Goal: Information Seeking & Learning: Find specific fact

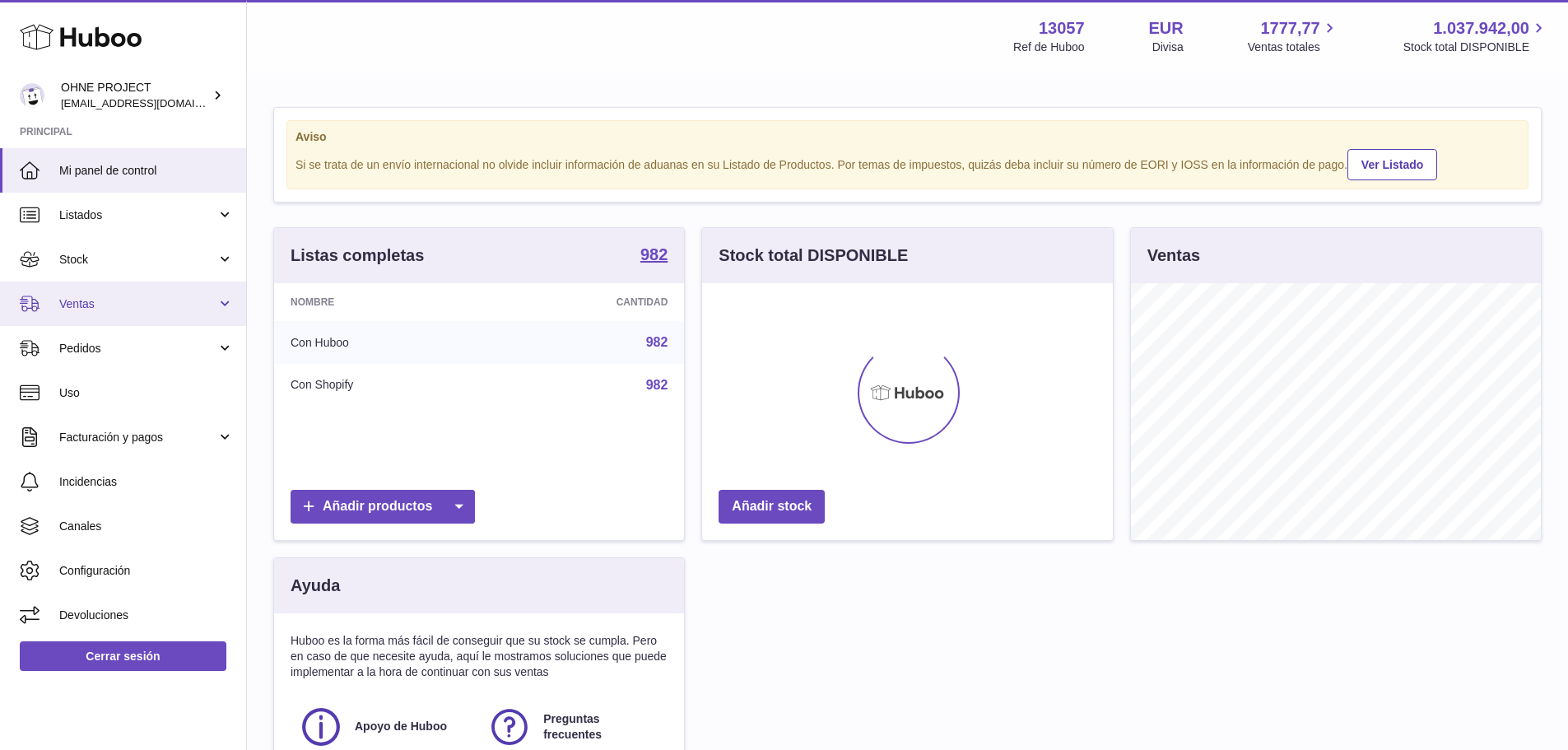
click at [144, 302] on span "Ventas" at bounding box center [138, 303] width 157 height 15
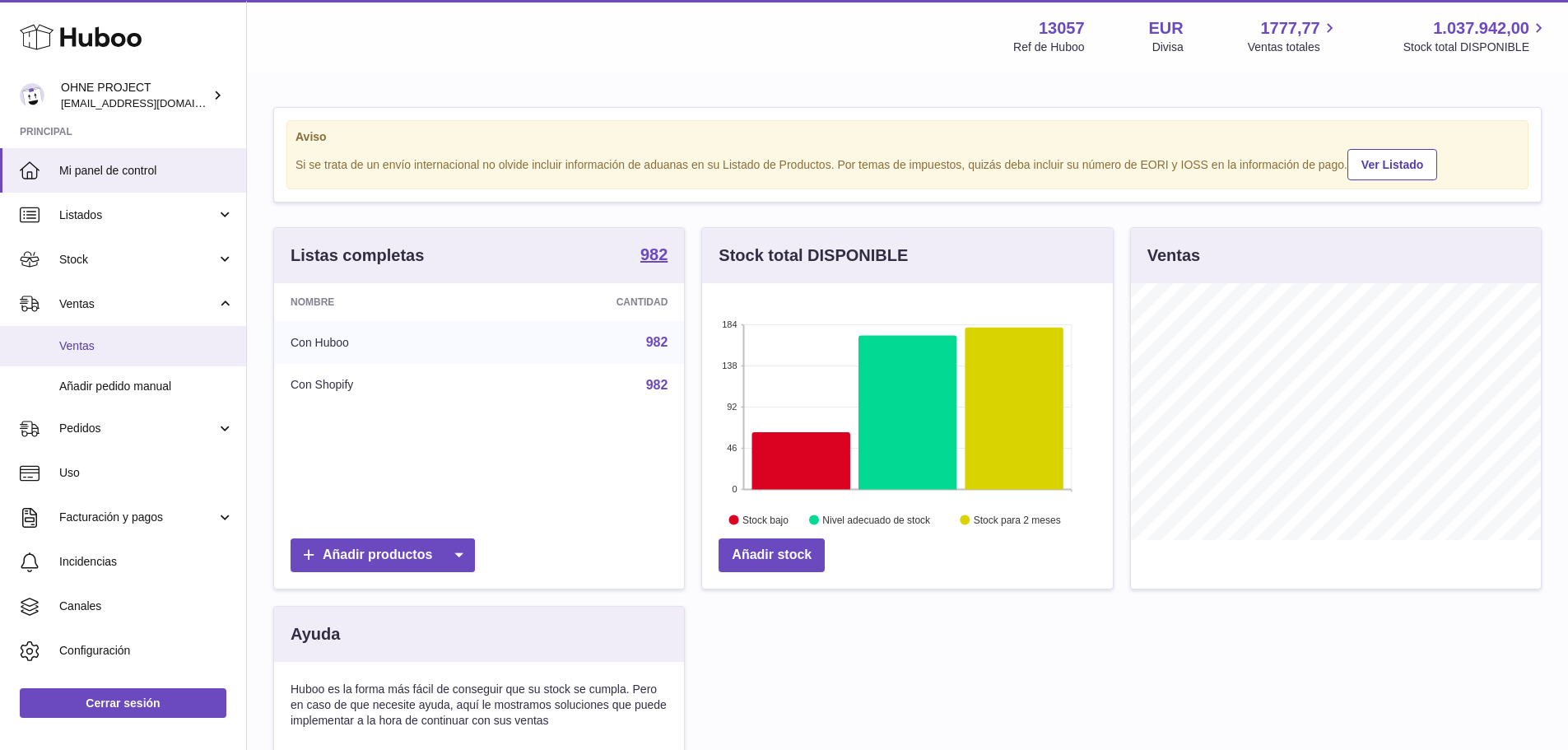
click at [137, 347] on span "Ventas" at bounding box center [146, 345] width 174 height 15
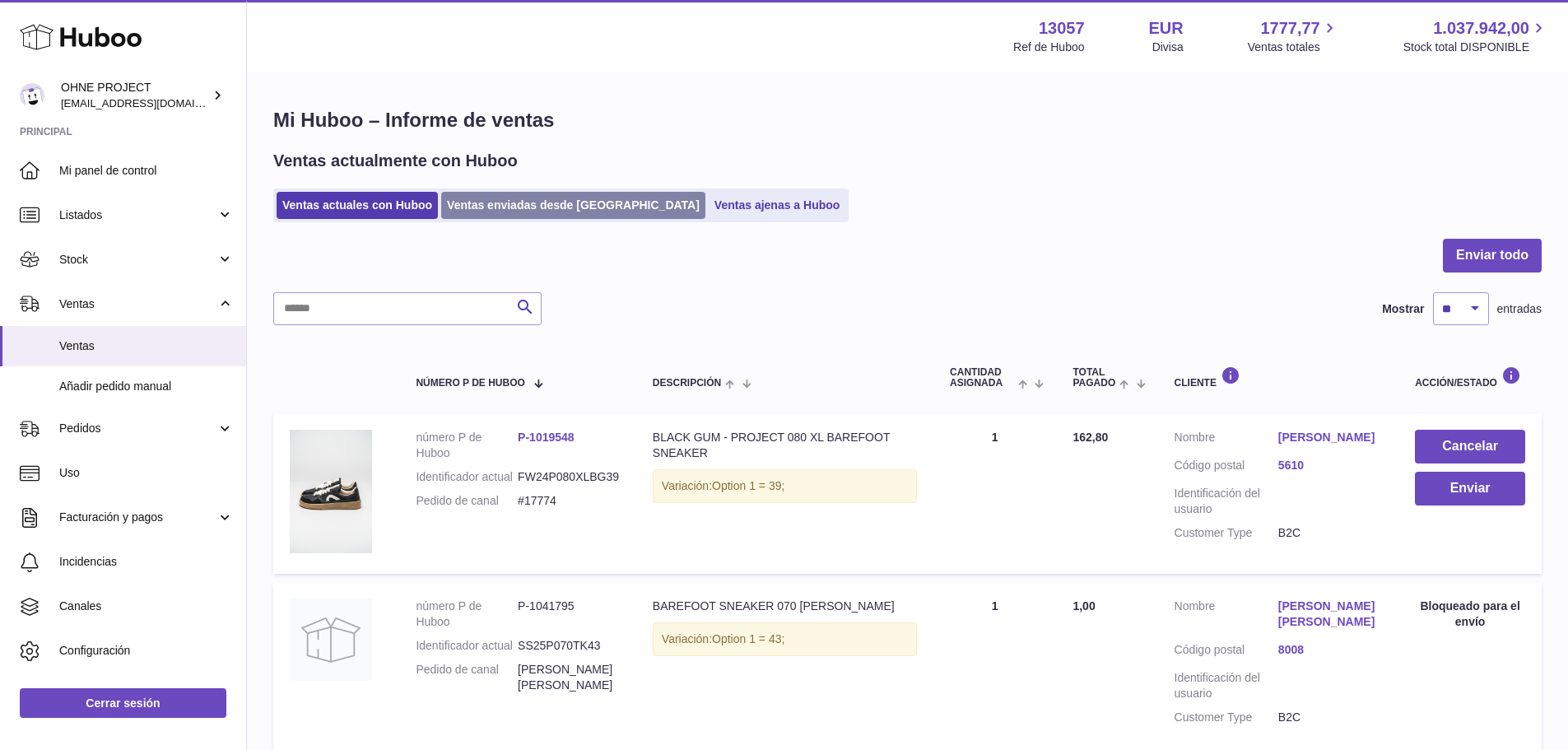
click at [482, 214] on link "Ventas enviadas desde [GEOGRAPHIC_DATA]" at bounding box center [572, 205] width 264 height 27
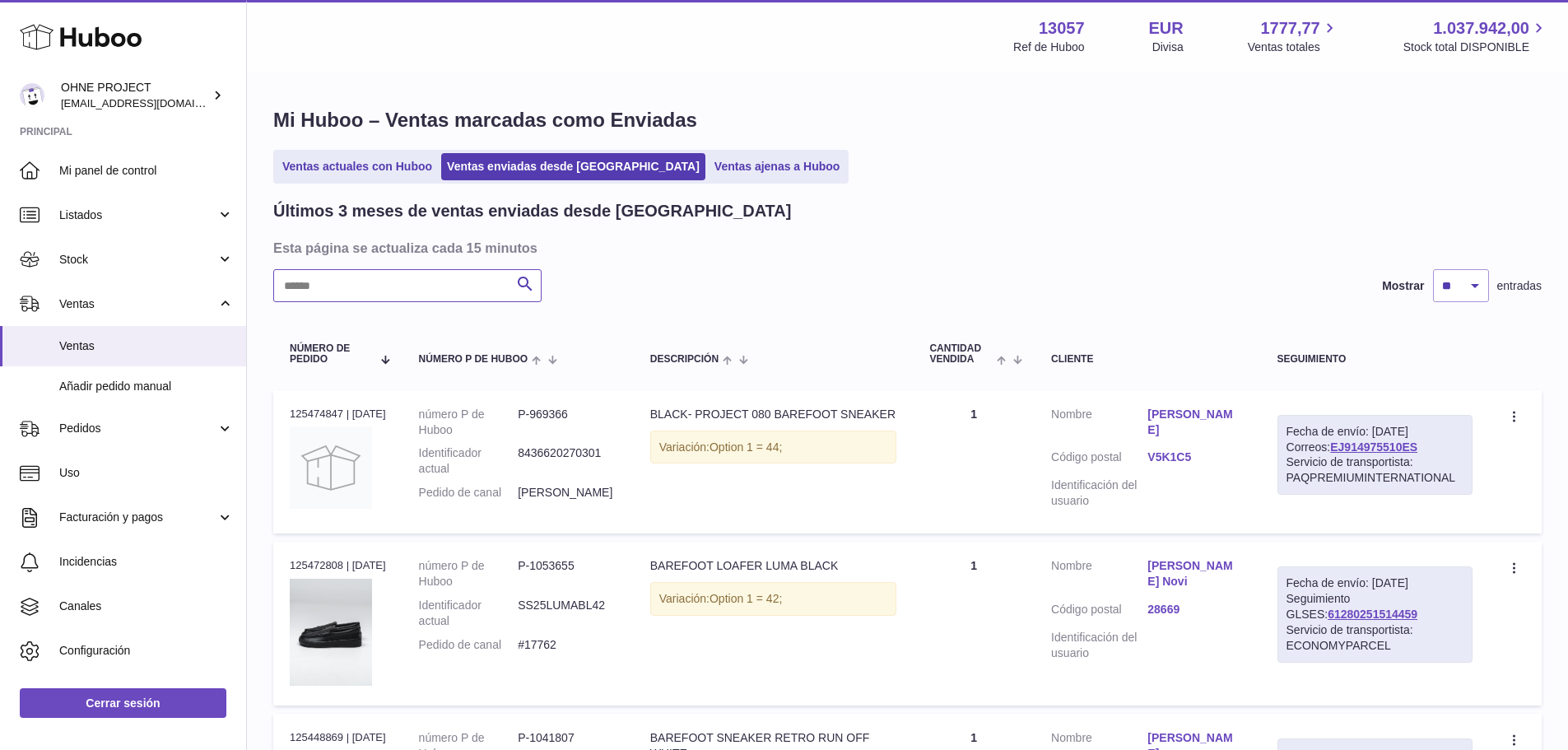
click at [442, 280] on input "text" at bounding box center [408, 285] width 268 height 33
paste input "**********"
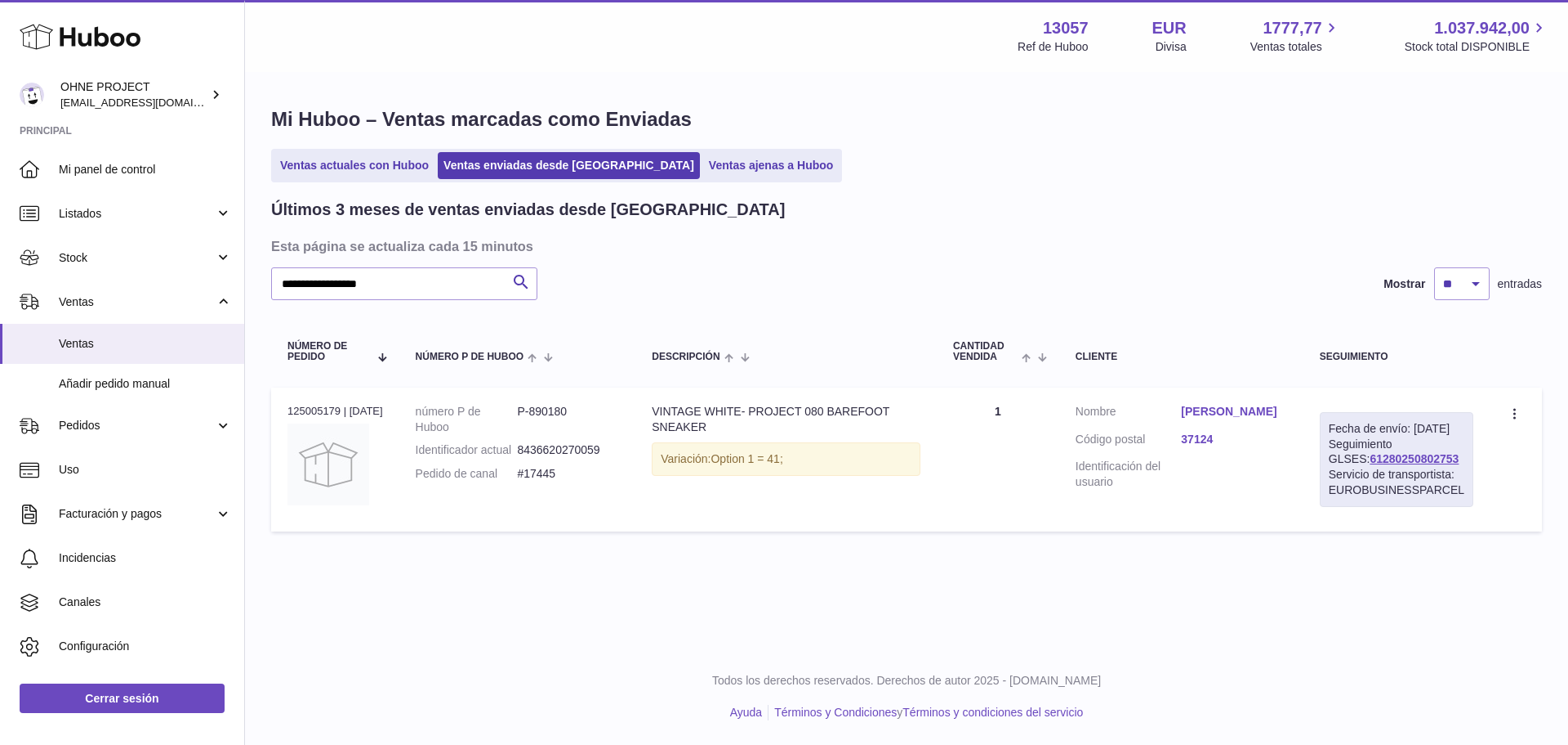
drag, startPoint x: 1405, startPoint y: 479, endPoint x: 1320, endPoint y: 480, distance: 85.0
click at [1320, 480] on td "Fecha de envío: [DATE] Seguimiento GLSES: 61280250802753 Servicio de transporti…" at bounding box center [1397, 459] width 186 height 144
copy link "61280250802753"
drag, startPoint x: 568, startPoint y: 486, endPoint x: 516, endPoint y: 493, distance: 52.5
click at [516, 490] on dl "número P de Huboo P-890180 Identificador actual 8436620270059 Pedido de canal #…" at bounding box center [518, 448] width 204 height 87
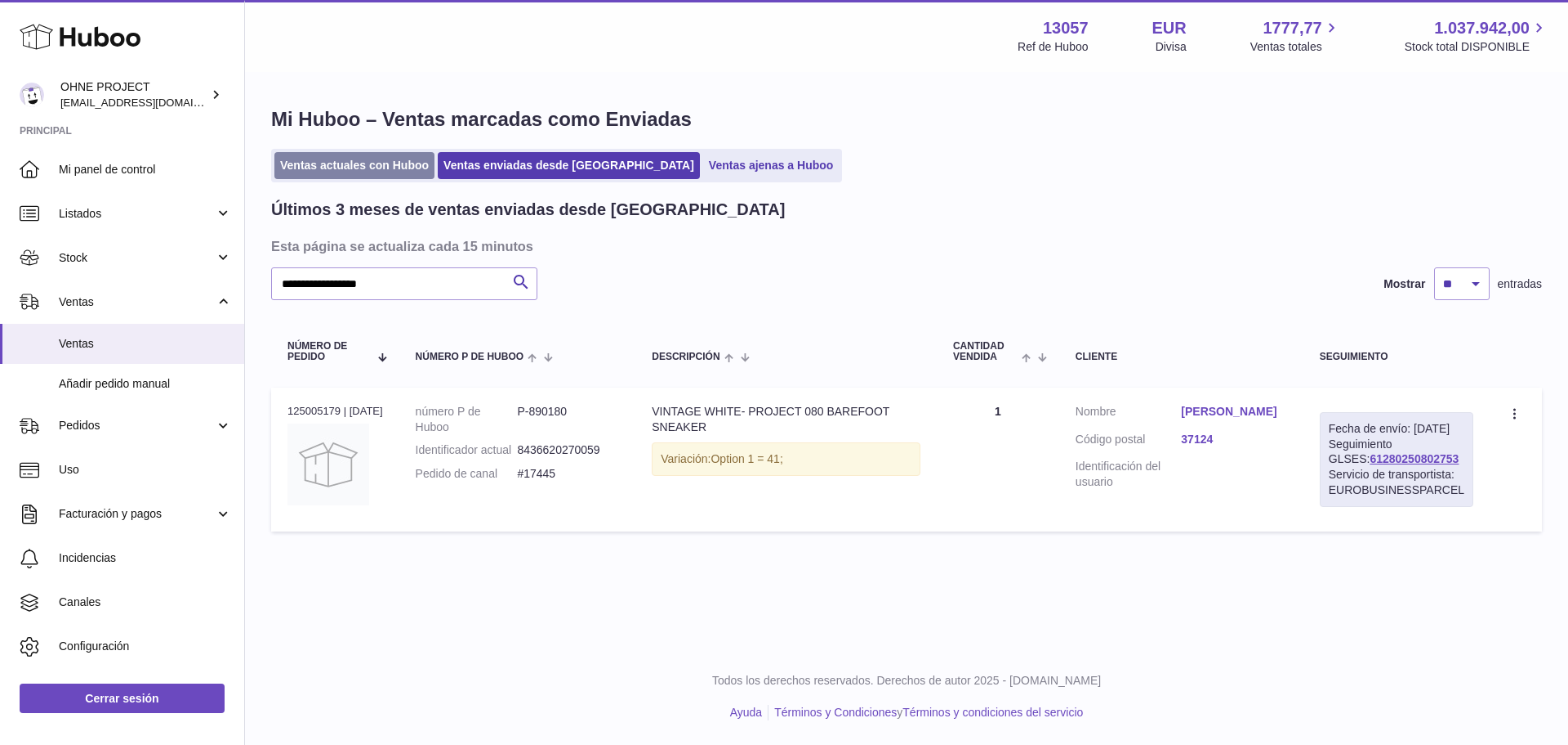
copy dl "#17445"
click at [1243, 412] on link "[PERSON_NAME]" at bounding box center [1233, 411] width 106 height 15
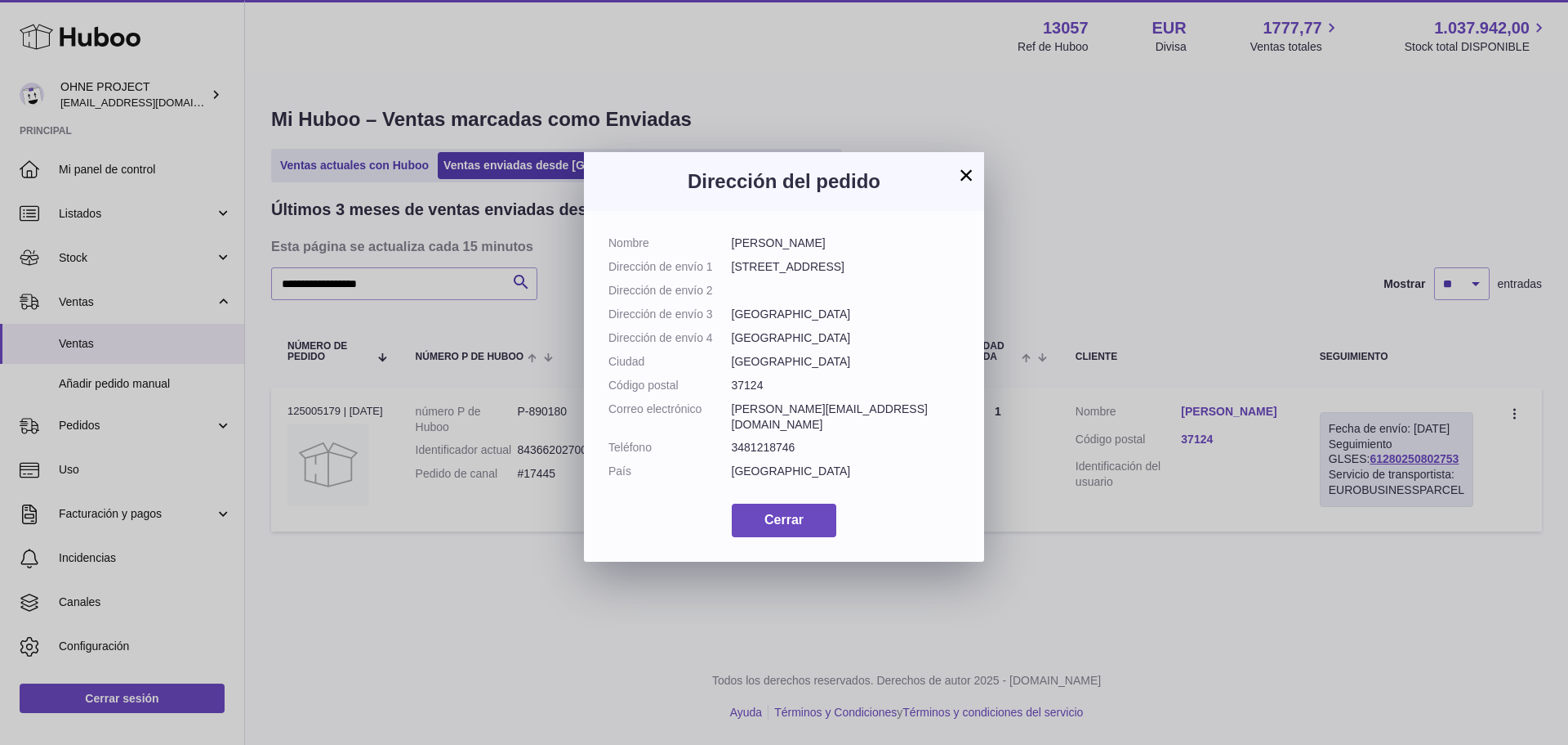
drag, startPoint x: 838, startPoint y: 247, endPoint x: 720, endPoint y: 253, distance: 118.2
click at [720, 253] on dl "Nombre [PERSON_NAME] Dirección de envío 1 [STREET_ADDRESS] Dirección de envío 2…" at bounding box center [784, 361] width 351 height 252
copy dl "[PERSON_NAME]"
click at [796, 527] on span "Cerrar" at bounding box center [784, 519] width 39 height 14
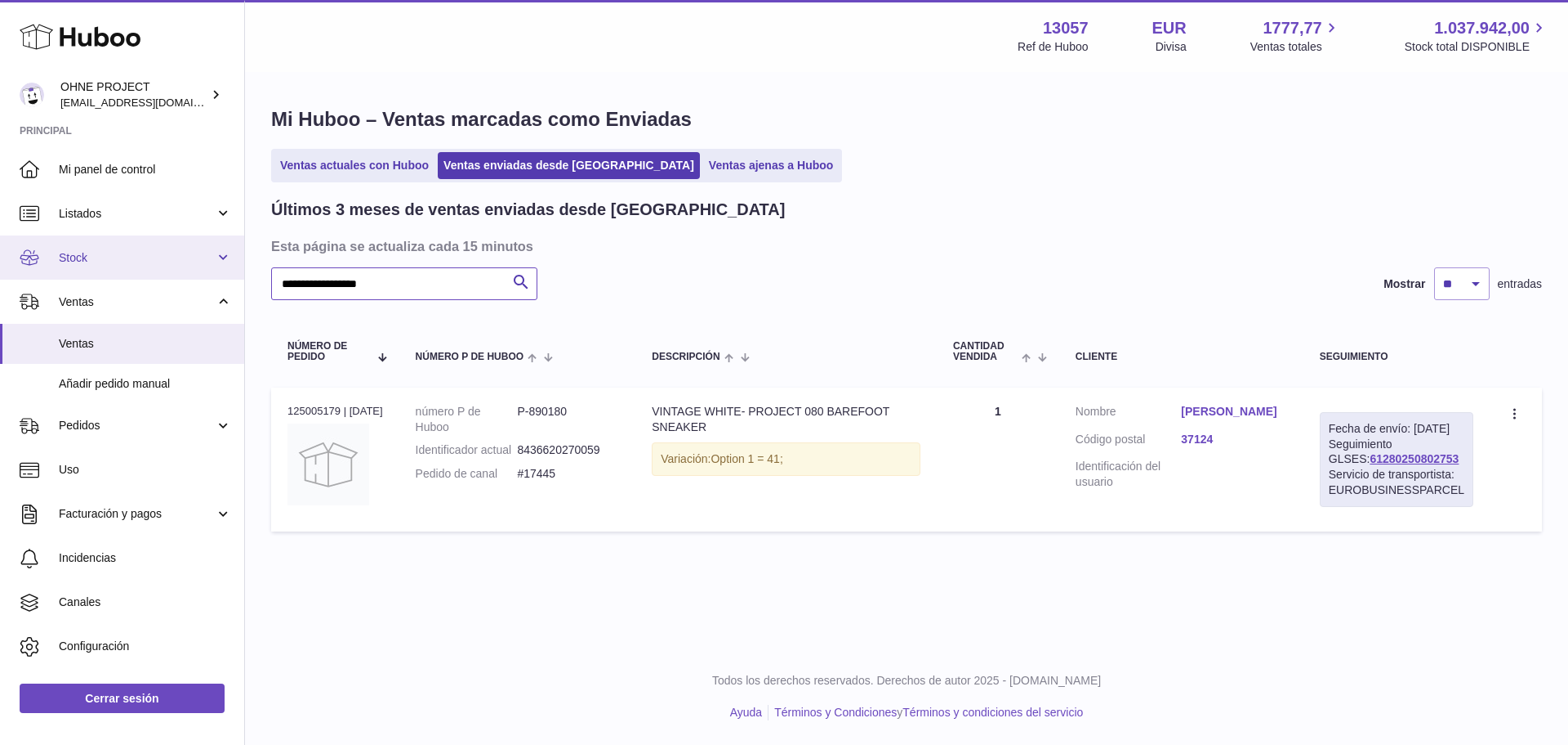
click at [227, 278] on div "Huboo OHNE PROJECT [EMAIL_ADDRESS][DOMAIN_NAME] Principal Mi panel de control L…" at bounding box center [784, 372] width 1568 height 745
paste input "text"
type input "******"
click at [1219, 414] on link "[PERSON_NAME]" at bounding box center [1237, 411] width 106 height 15
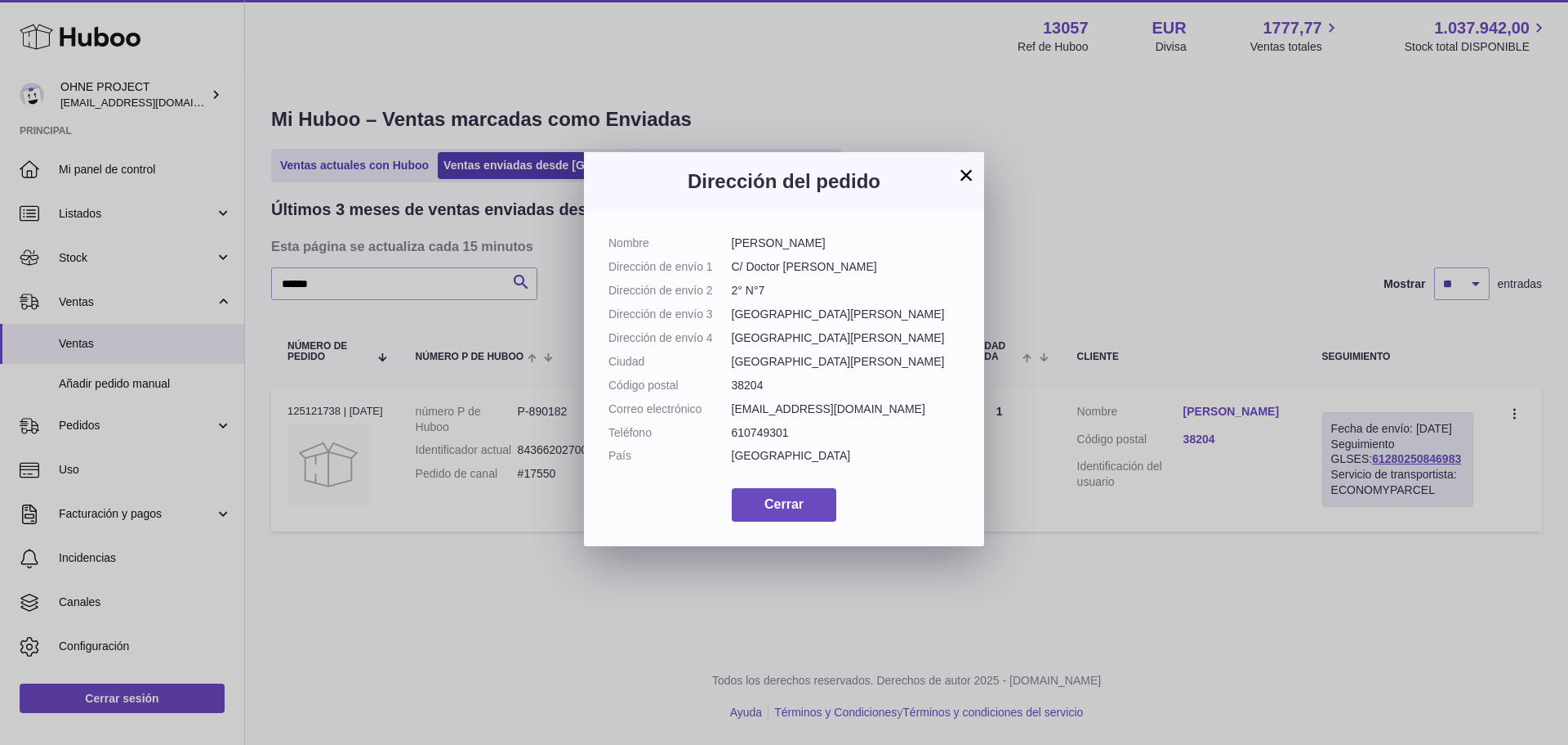
drag, startPoint x: 832, startPoint y: 239, endPoint x: 731, endPoint y: 237, distance: 101.0
click at [732, 237] on dd "[PERSON_NAME]" at bounding box center [847, 242] width 229 height 15
copy dd "[PERSON_NAME]"
drag, startPoint x: 884, startPoint y: 323, endPoint x: 734, endPoint y: 326, distance: 150.0
click at [734, 322] on dd "[GEOGRAPHIC_DATA][PERSON_NAME]" at bounding box center [847, 313] width 229 height 15
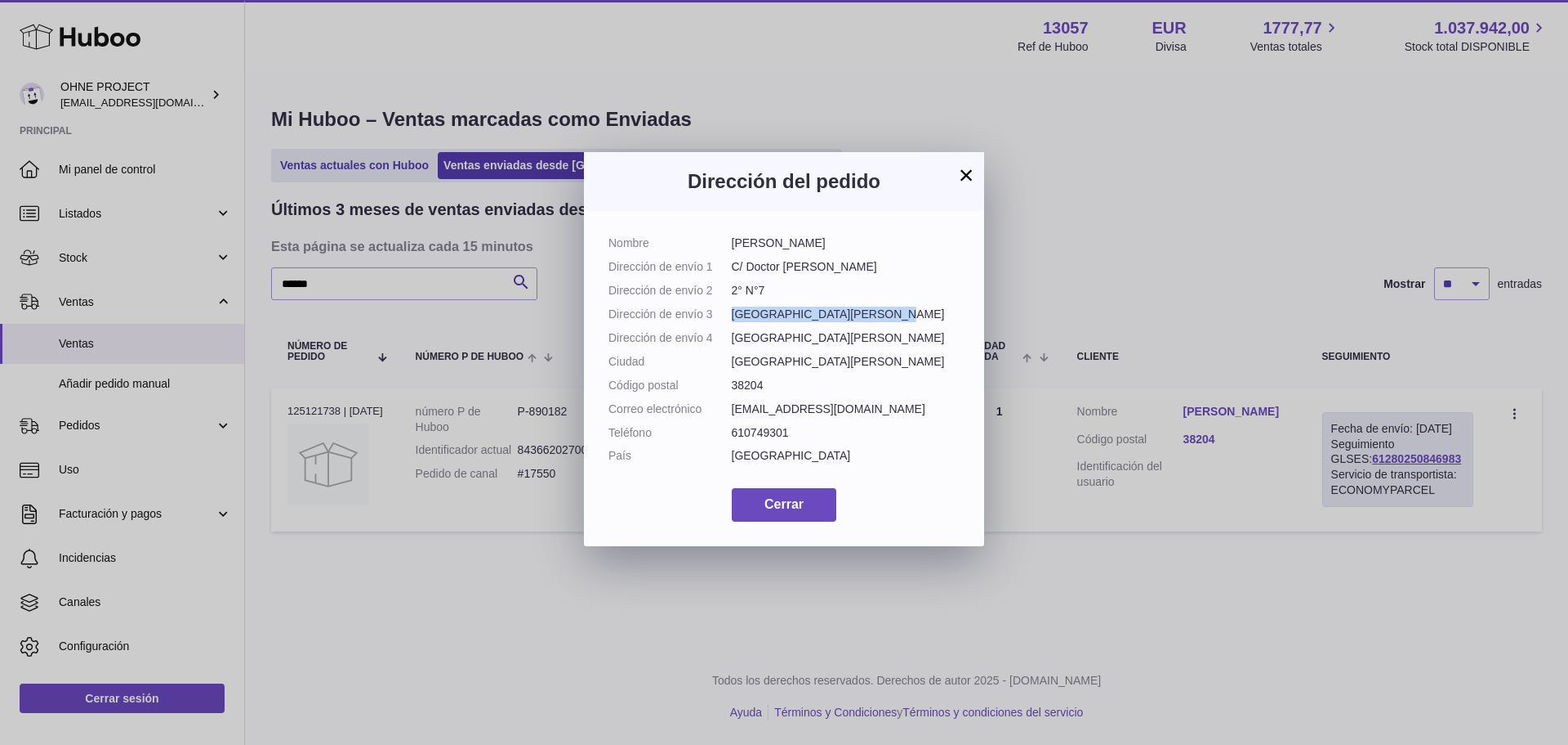
copy dd "[GEOGRAPHIC_DATA][PERSON_NAME]"
